Goal: Information Seeking & Learning: Learn about a topic

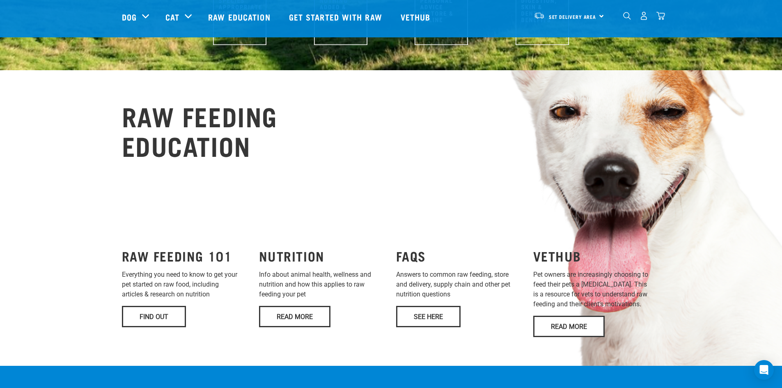
scroll to position [493, 0]
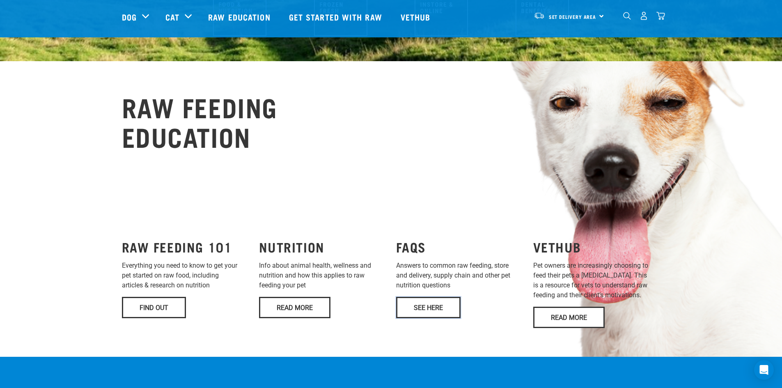
click at [420, 297] on link "See Here" at bounding box center [428, 307] width 64 height 21
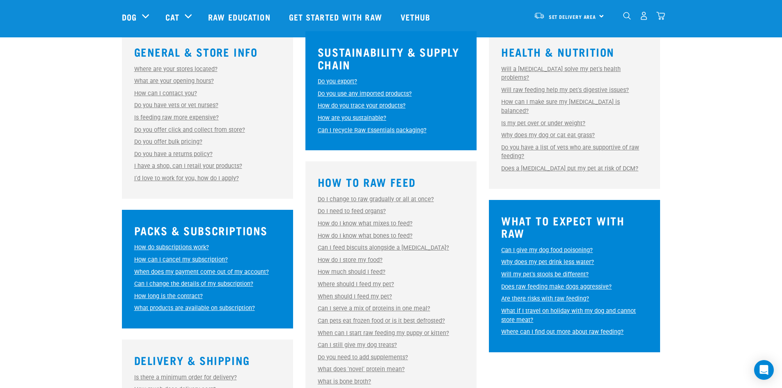
scroll to position [246, 0]
click at [411, 14] on link "Vethub" at bounding box center [417, 16] width 48 height 33
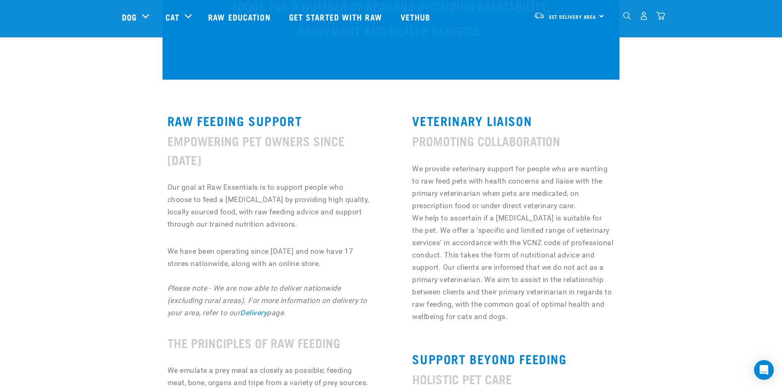
scroll to position [164, 0]
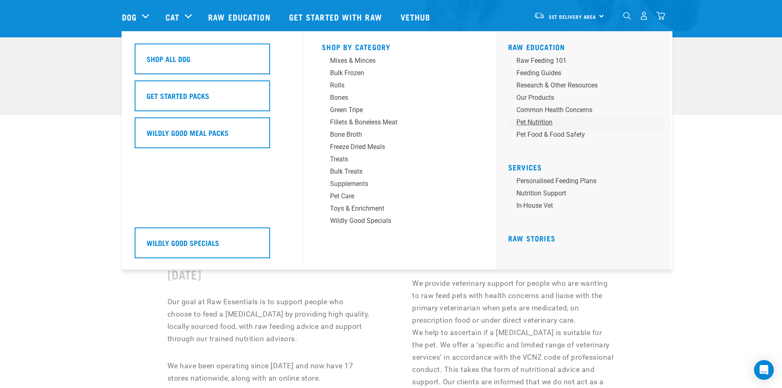
click at [525, 122] on div "Pet Nutrition" at bounding box center [581, 122] width 128 height 10
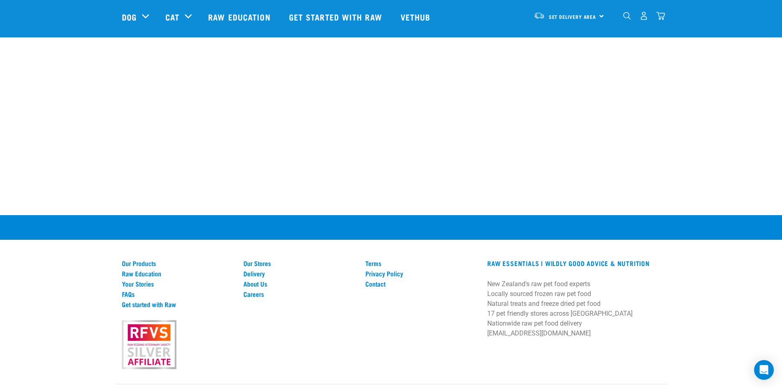
scroll to position [657, 0]
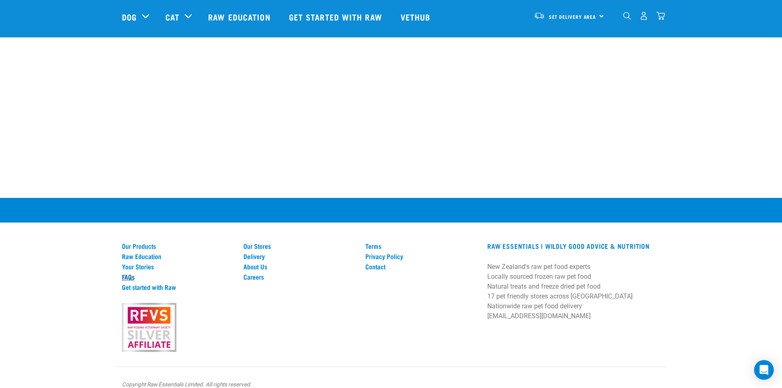
click at [124, 276] on link "FAQs" at bounding box center [178, 276] width 112 height 7
